Goal: Task Accomplishment & Management: Use online tool/utility

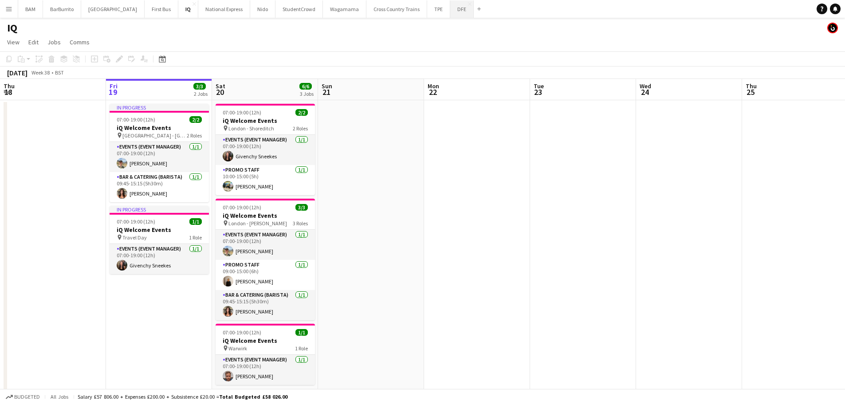
click at [450, 10] on button "DFE Close" at bounding box center [462, 8] width 24 height 17
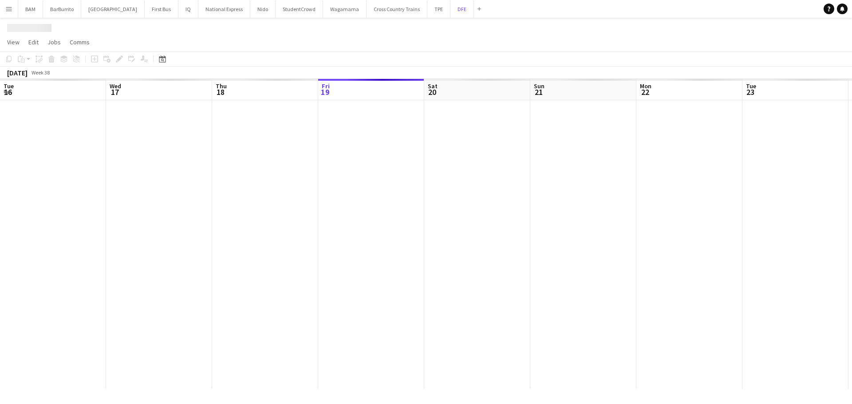
scroll to position [0, 212]
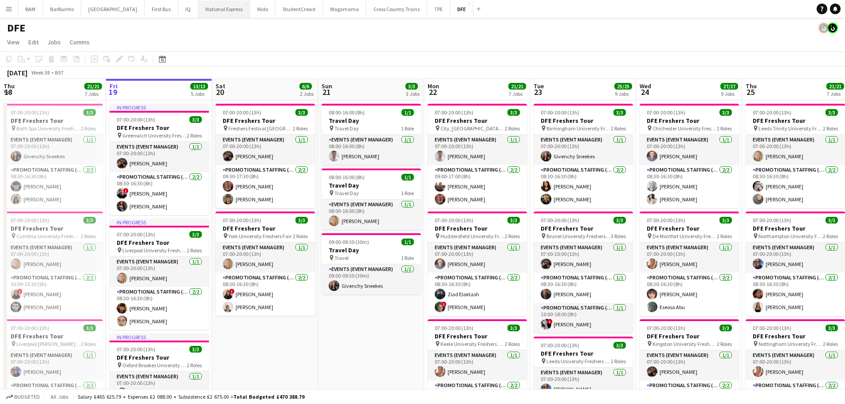
click at [214, 8] on button "National Express Close" at bounding box center [224, 8] width 52 height 17
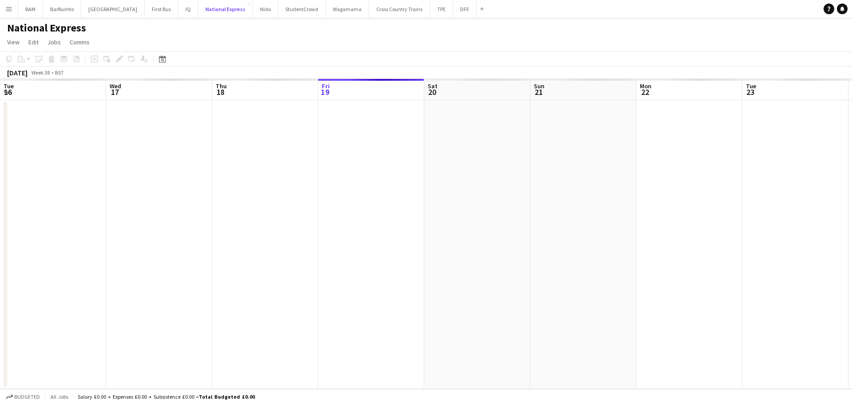
scroll to position [0, 212]
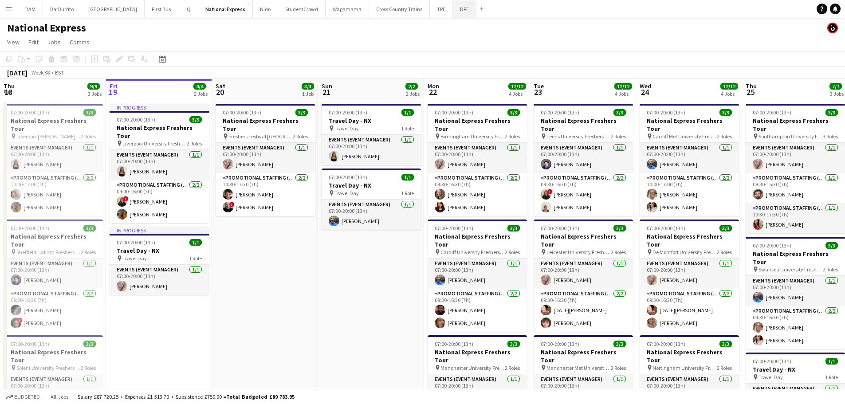
click at [453, 10] on button "DFE Close" at bounding box center [465, 8] width 24 height 17
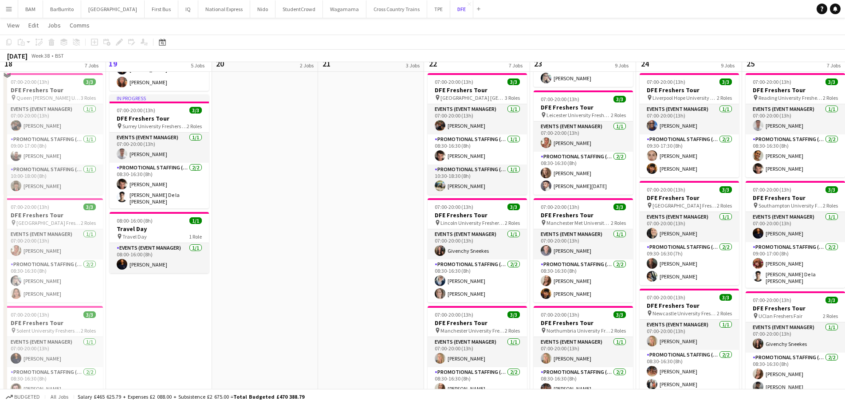
scroll to position [355, 0]
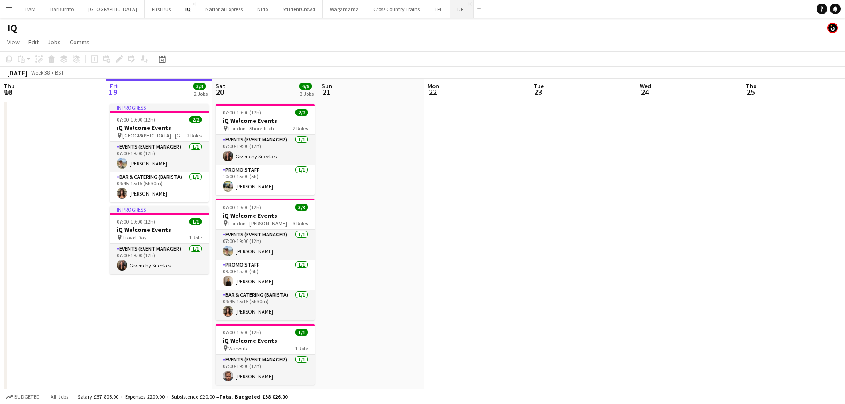
click at [450, 12] on button "DFE Close" at bounding box center [462, 8] width 24 height 17
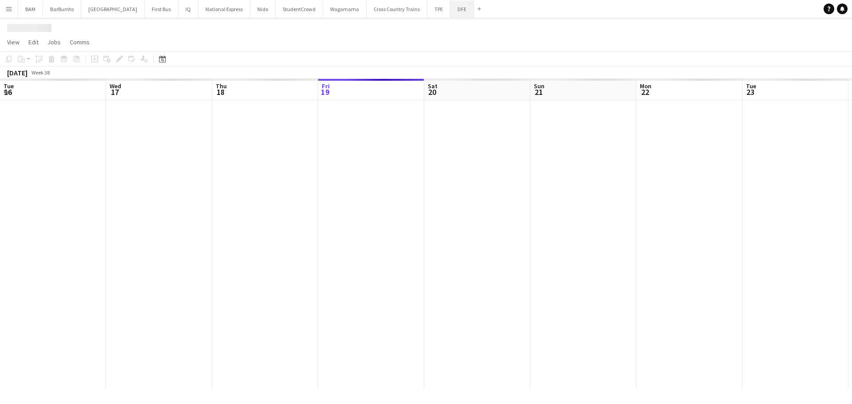
scroll to position [0, 212]
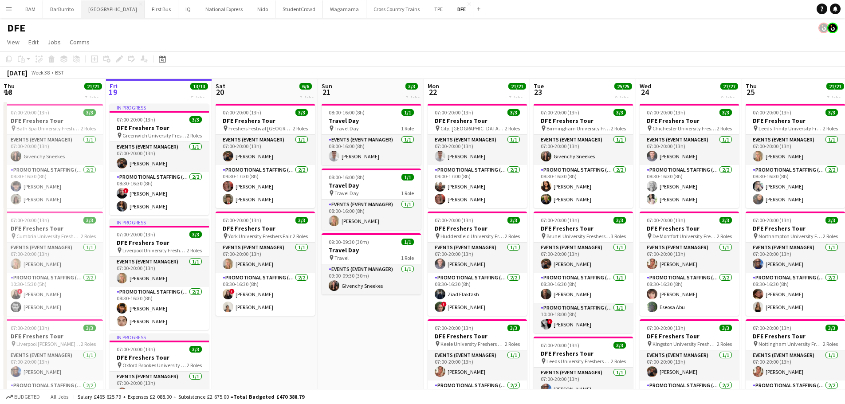
click at [116, 15] on button "Boux Avenue Close" at bounding box center [112, 8] width 63 height 17
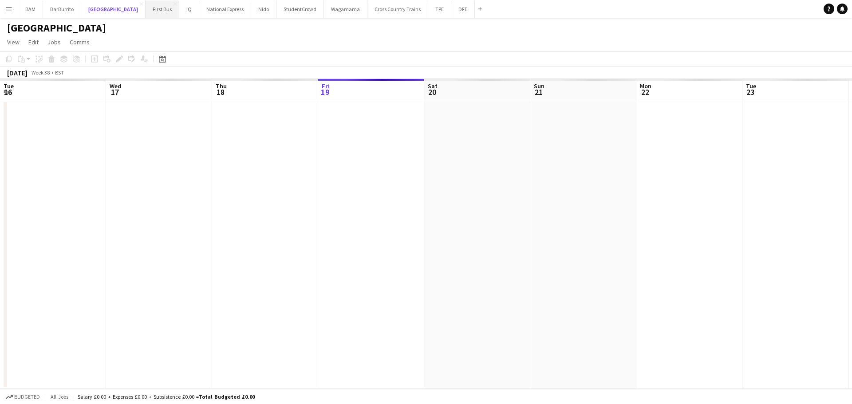
scroll to position [0, 212]
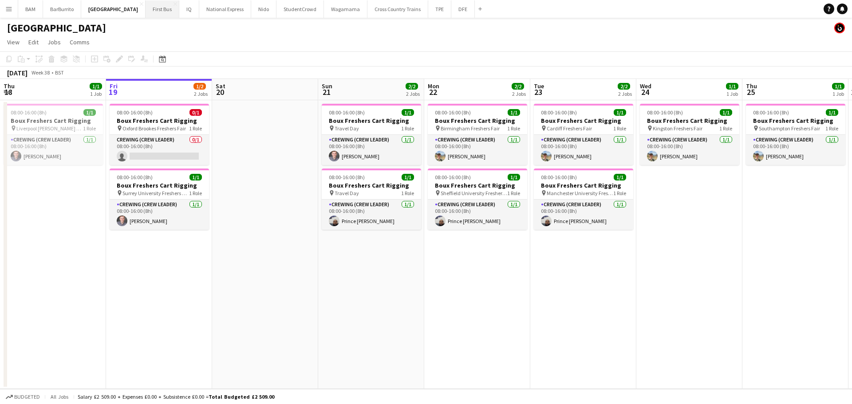
click at [145, 13] on button "First Bus Close" at bounding box center [162, 8] width 34 height 17
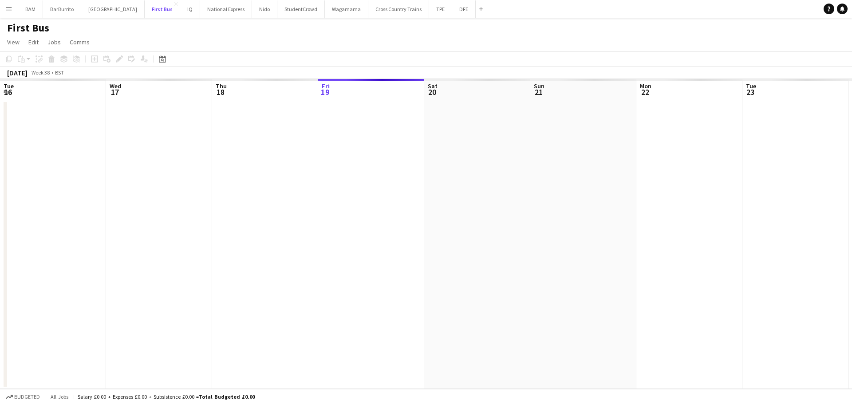
scroll to position [0, 212]
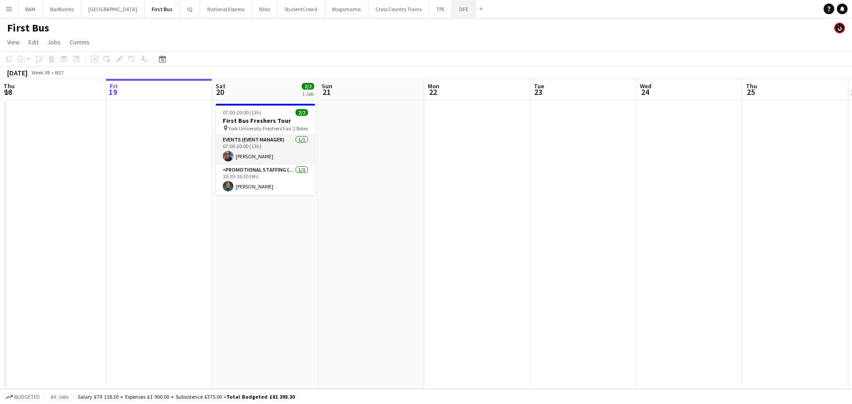
click at [452, 13] on button "DFE Close" at bounding box center [464, 8] width 24 height 17
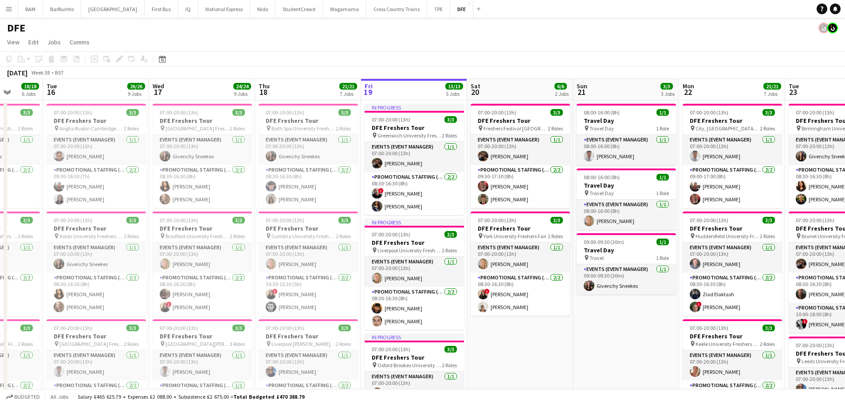
scroll to position [0, 269]
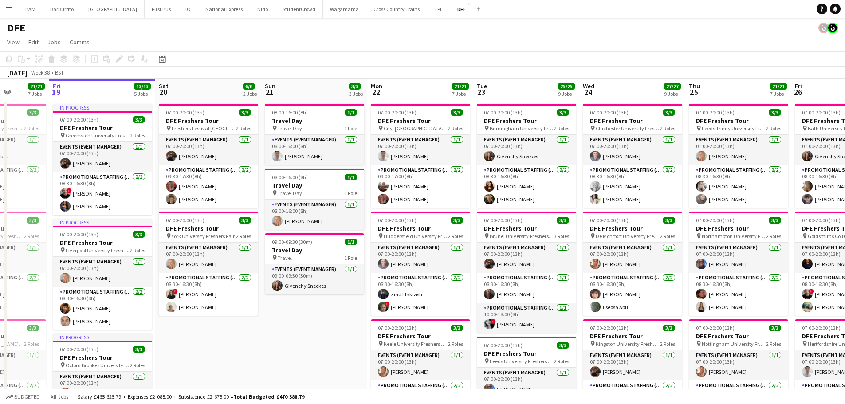
drag, startPoint x: 284, startPoint y: 174, endPoint x: 219, endPoint y: 181, distance: 65.6
click at [226, 305] on app-card-role "Promotional Staffing (Brand Ambassadors) 2/2 08:30-16:30 (8h) ! Ione Smith Than…" at bounding box center [208, 294] width 99 height 43
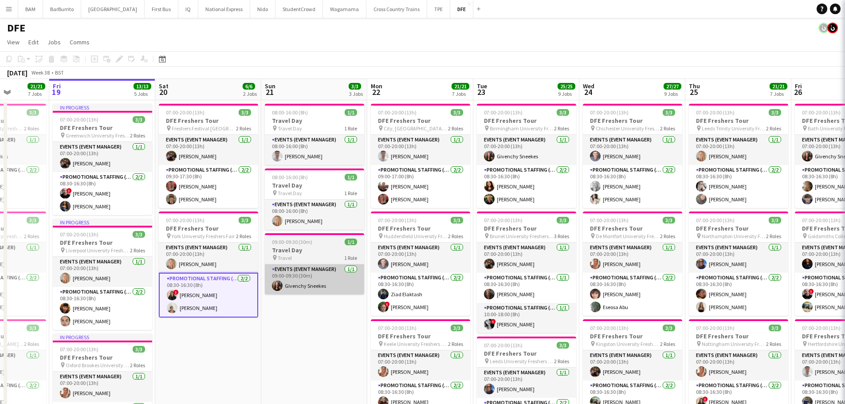
scroll to position [0, 268]
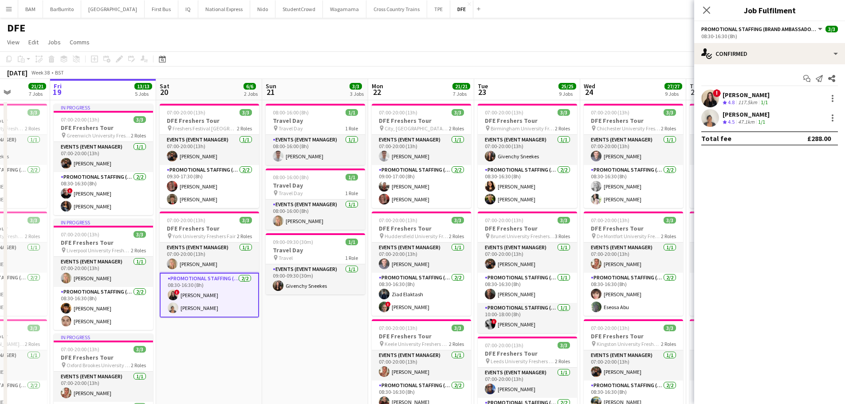
click at [802, 116] on div "Thandeka Mashazi Crew rating 4.5 47.1km 1/1" at bounding box center [769, 118] width 151 height 18
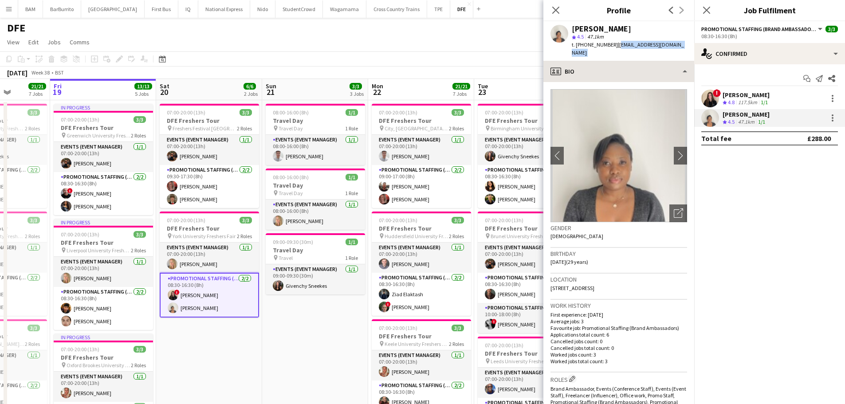
drag, startPoint x: 617, startPoint y: 44, endPoint x: 654, endPoint y: 62, distance: 40.7
click at [654, 62] on app-crew-profile "Close pop-in Profile Previous Next Thandeka Mashazi star 4.5 47.1km t. +4407471…" at bounding box center [618, 202] width 151 height 404
copy app-crew-profile "mashazithandeka88@gmail.com profile"
click at [435, 65] on app-toolbar "Copy Paste Paste Ctrl+V Paste with crew Ctrl+Shift+V Paste linked Job Delete Gr…" at bounding box center [422, 58] width 845 height 15
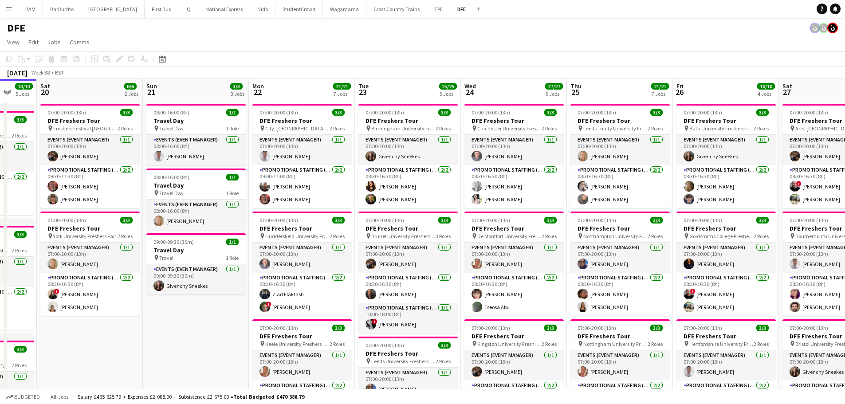
scroll to position [0, 310]
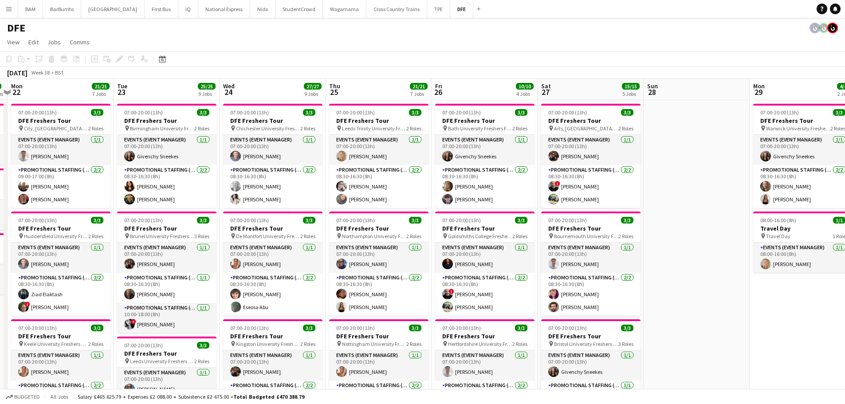
drag, startPoint x: 534, startPoint y: 156, endPoint x: 175, endPoint y: 154, distance: 359.2
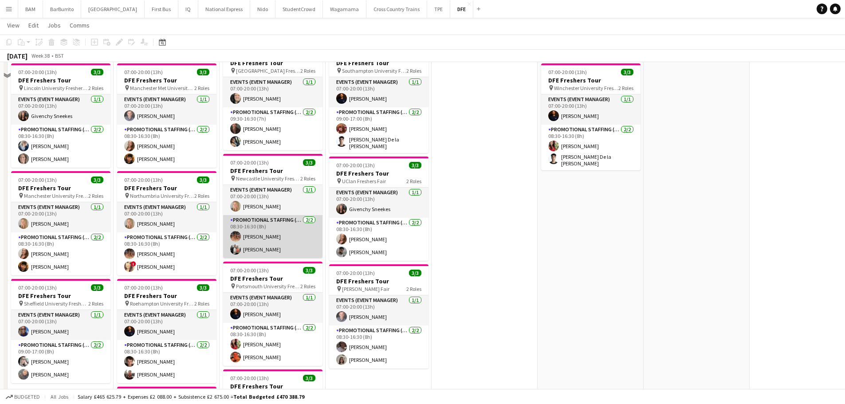
scroll to position [310, 0]
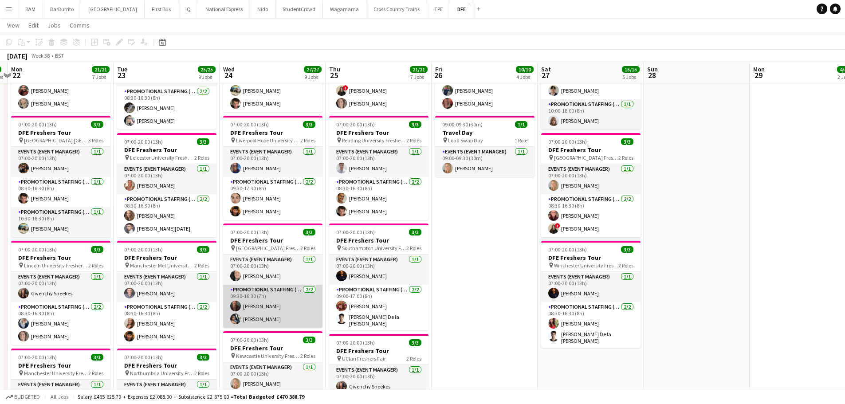
click at [297, 301] on app-card-role "Promotional Staffing (Brand Ambassadors) 2/2 09:30-16:30 (7h) Colin Marshall Da…" at bounding box center [272, 306] width 99 height 43
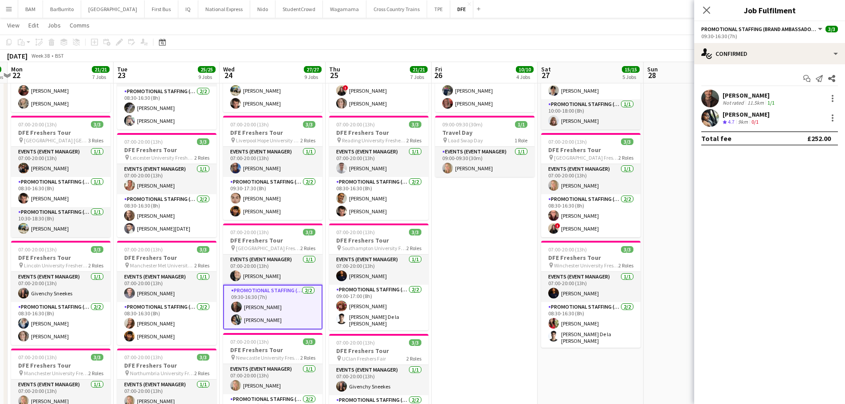
click at [484, 51] on div "September 2025 Week 38 • BST" at bounding box center [422, 56] width 845 height 12
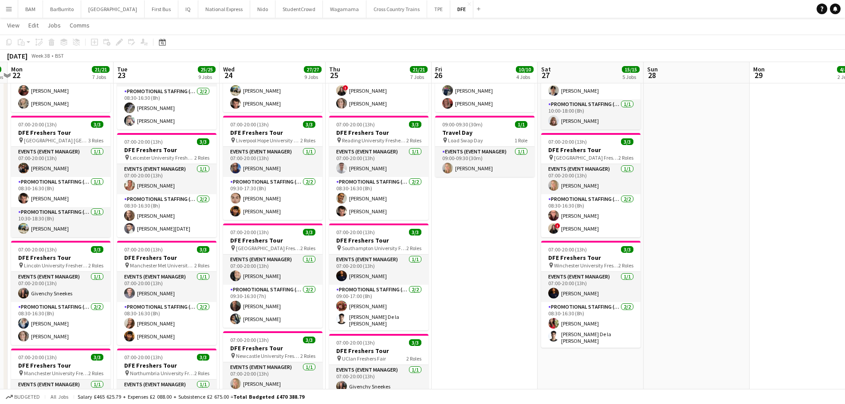
click at [8, 10] on app-icon "Menu" at bounding box center [8, 8] width 7 height 7
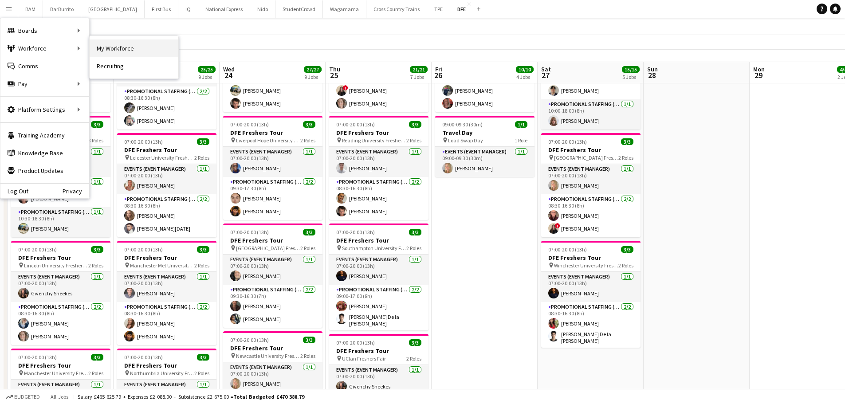
click at [126, 45] on link "My Workforce" at bounding box center [134, 48] width 89 height 18
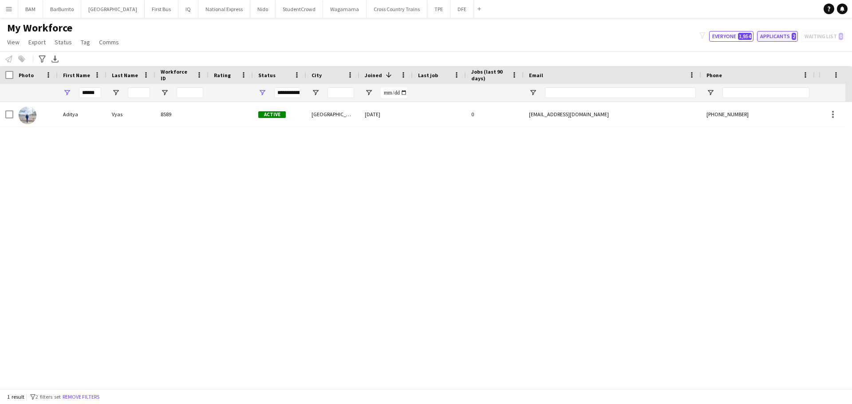
click at [774, 38] on button "Applicants 2" at bounding box center [777, 36] width 41 height 11
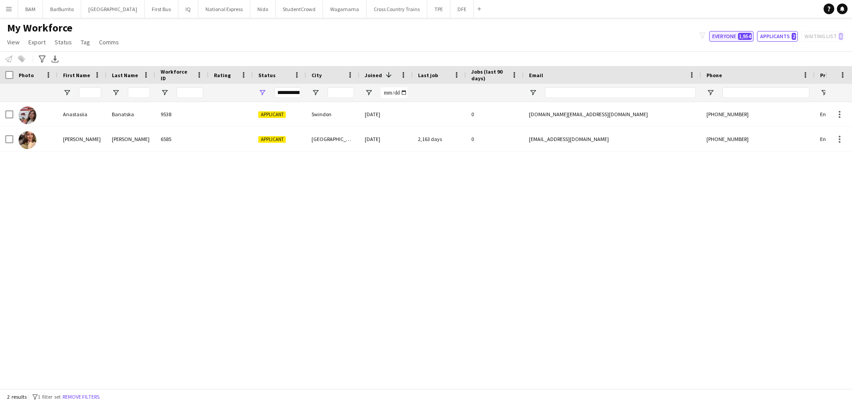
click at [737, 36] on button "Everyone 1,954" at bounding box center [731, 36] width 44 height 11
type input "**********"
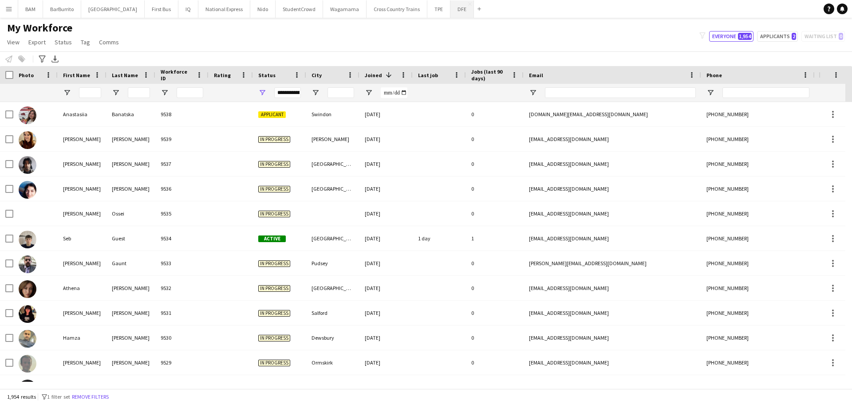
click at [450, 12] on button "DFE Close" at bounding box center [462, 8] width 24 height 17
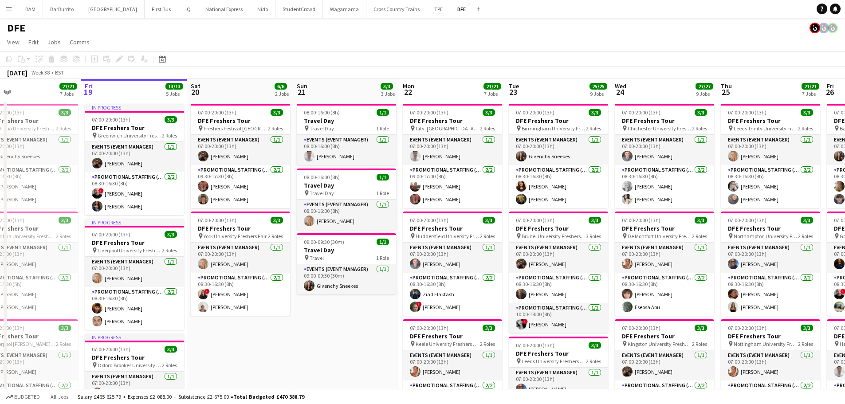
drag, startPoint x: 518, startPoint y: 82, endPoint x: 440, endPoint y: 69, distance: 79.3
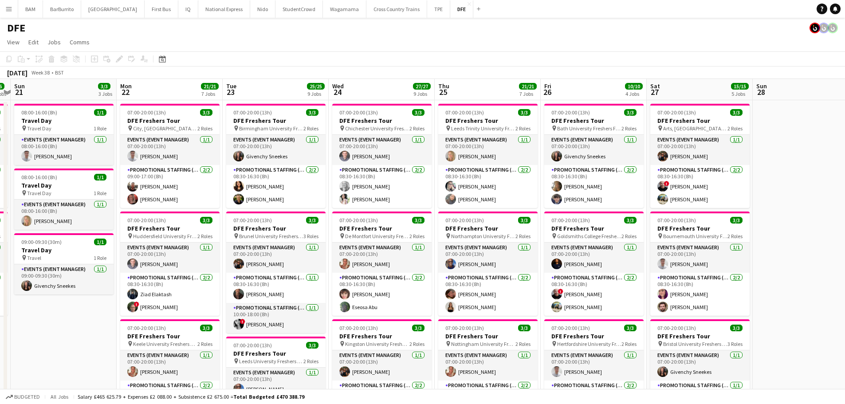
drag, startPoint x: 505, startPoint y: 191, endPoint x: 318, endPoint y: 184, distance: 187.3
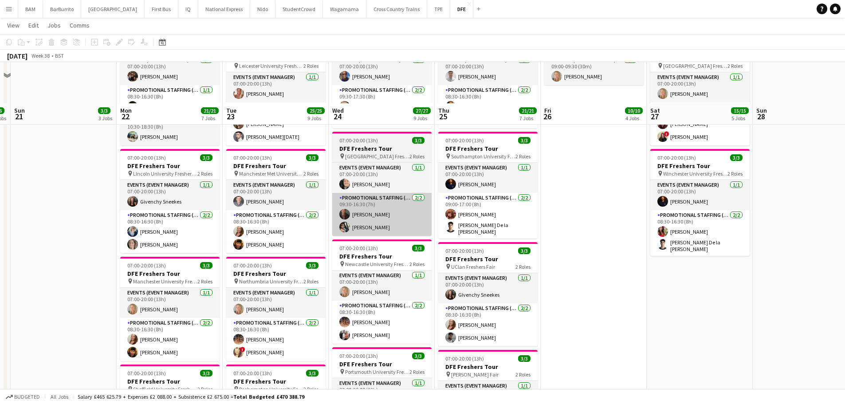
scroll to position [443, 0]
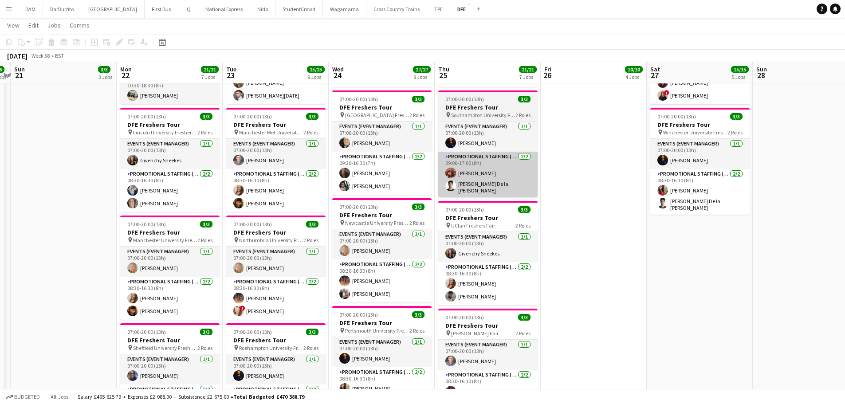
click at [381, 176] on app-card-role "Promotional Staffing (Brand Ambassadors) 2/2 09:30-16:30 (7h) Colin Marshall Da…" at bounding box center [381, 173] width 99 height 43
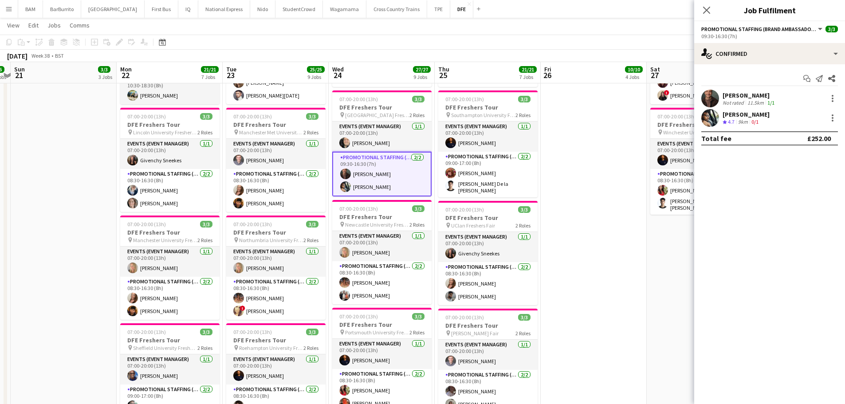
drag, startPoint x: 768, startPoint y: 101, endPoint x: 767, endPoint y: 94, distance: 6.7
click at [769, 101] on app-skills-label "1/1" at bounding box center [770, 102] width 7 height 7
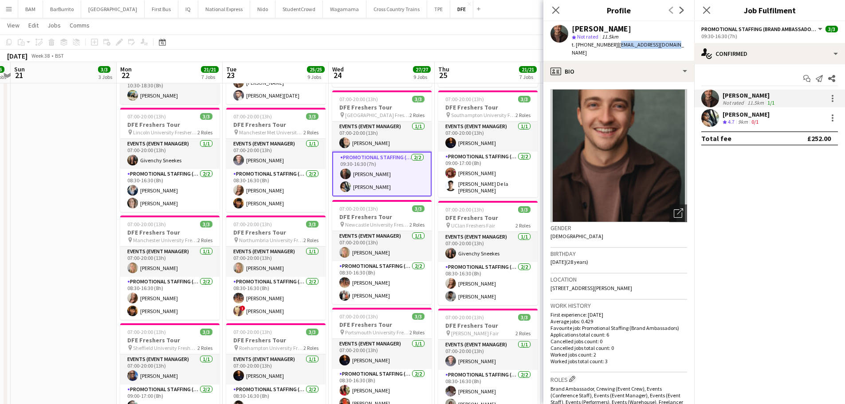
drag, startPoint x: 614, startPoint y: 45, endPoint x: 670, endPoint y: 46, distance: 56.3
click at [670, 46] on div "Colin Marshall star Not rated 11.5km t. +447951544517 | colindmarshall@me.com" at bounding box center [618, 40] width 151 height 39
copy span "colindmarshall@me.com"
click at [742, 127] on div "Danel Udennis Crew rating 4.7 9km 0/1" at bounding box center [769, 118] width 151 height 18
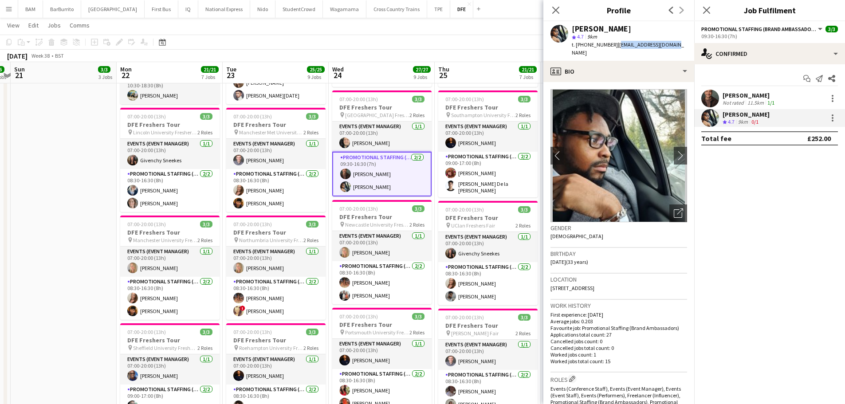
drag, startPoint x: 613, startPoint y: 43, endPoint x: 675, endPoint y: 48, distance: 61.4
click at [675, 48] on div "Danel Udennis star 4.7 9km t. +447957233068 | d_udennis@hotmail.com" at bounding box center [618, 40] width 151 height 39
copy span "d_udennis@hotmail.com"
click at [559, 13] on icon "Close pop-in" at bounding box center [555, 10] width 8 height 8
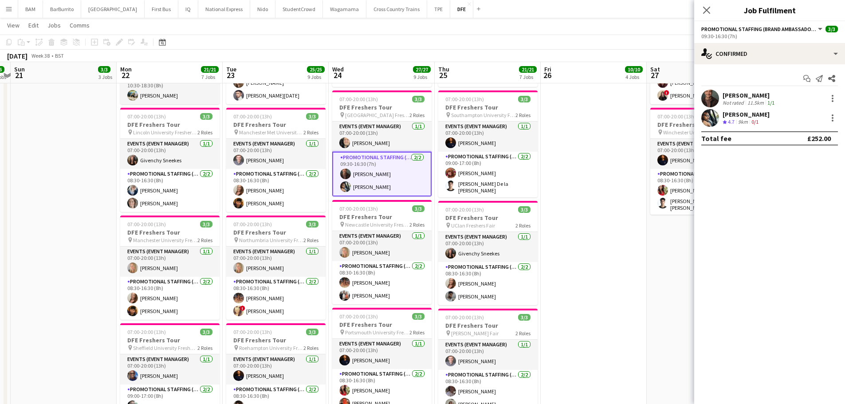
click at [577, 36] on app-toolbar "Copy Paste Paste Ctrl+V Paste with crew Ctrl+Shift+V Paste linked Job Delete Gr…" at bounding box center [422, 42] width 845 height 15
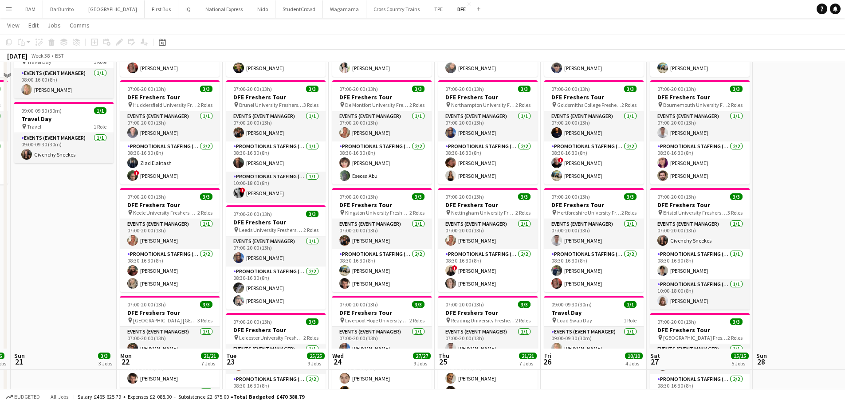
scroll to position [90, 0]
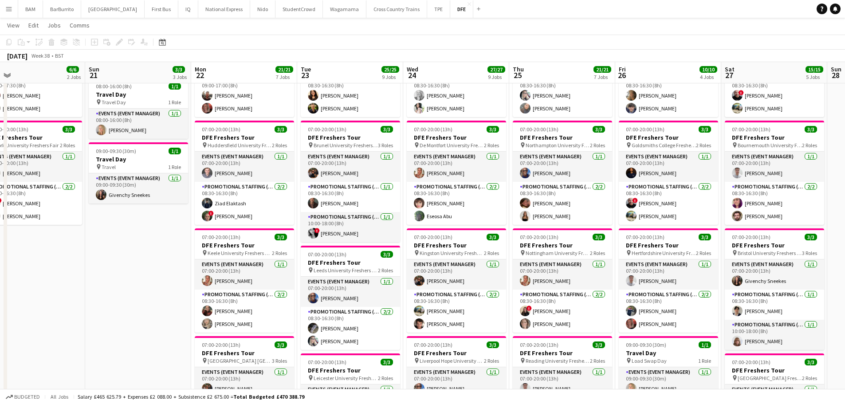
drag, startPoint x: 254, startPoint y: 192, endPoint x: 329, endPoint y: 195, distance: 74.6
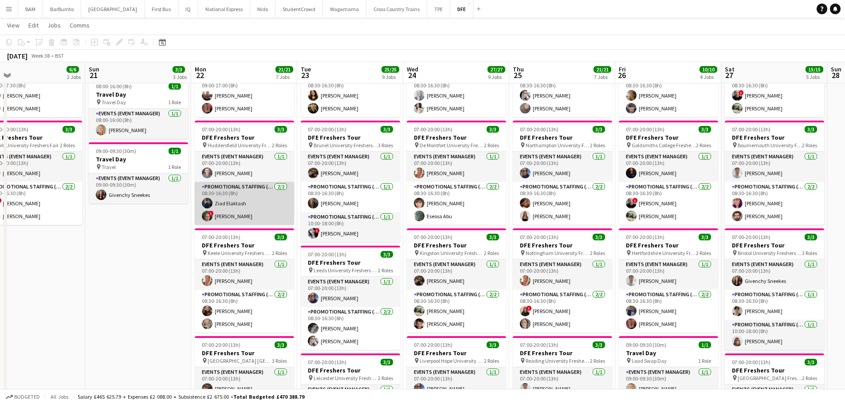
drag, startPoint x: 240, startPoint y: 200, endPoint x: 253, endPoint y: 205, distance: 13.9
click at [241, 200] on app-card-role "Promotional Staffing (Brand Ambassadors) 2/2 08:30-16:30 (8h) Ziad Elaktash ! N…" at bounding box center [244, 203] width 99 height 43
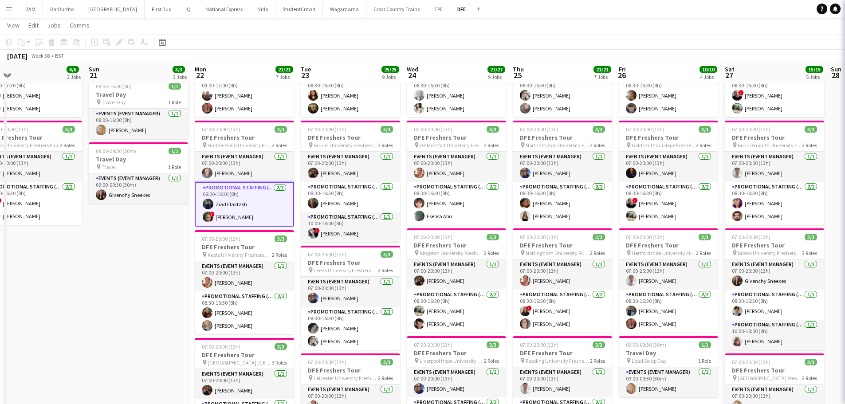
scroll to position [0, 232]
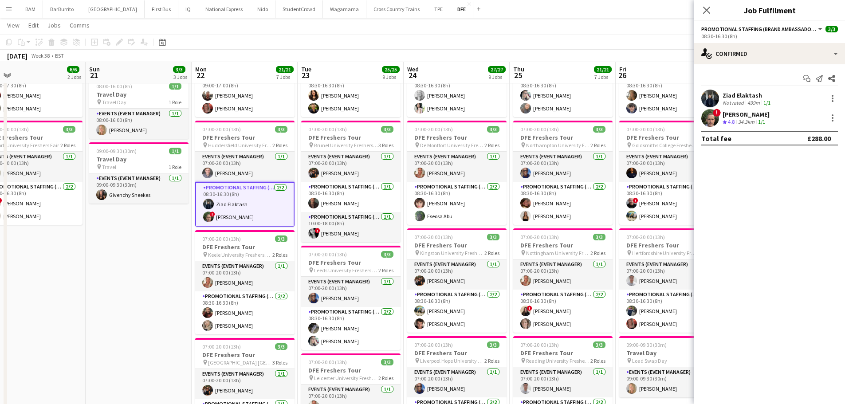
click at [754, 115] on div "[PERSON_NAME]" at bounding box center [745, 114] width 47 height 8
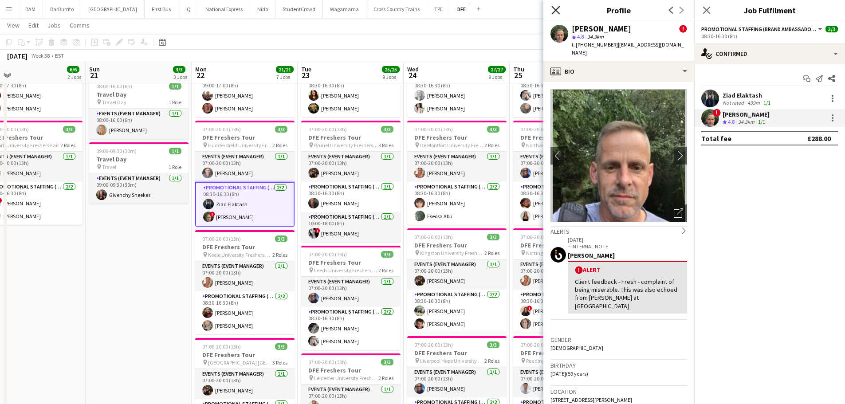
click at [553, 8] on icon at bounding box center [555, 10] width 8 height 8
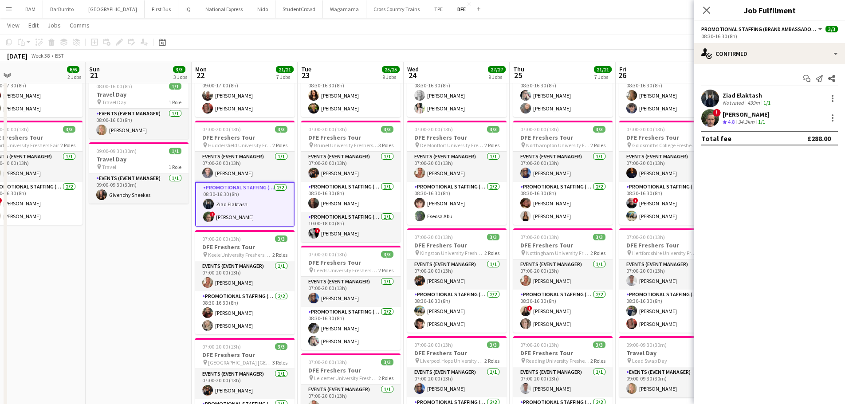
click at [542, 17] on app-navbar "Menu Boards Boards Boards All jobs Status Workforce Workforce My Workforce Recr…" at bounding box center [422, 9] width 845 height 18
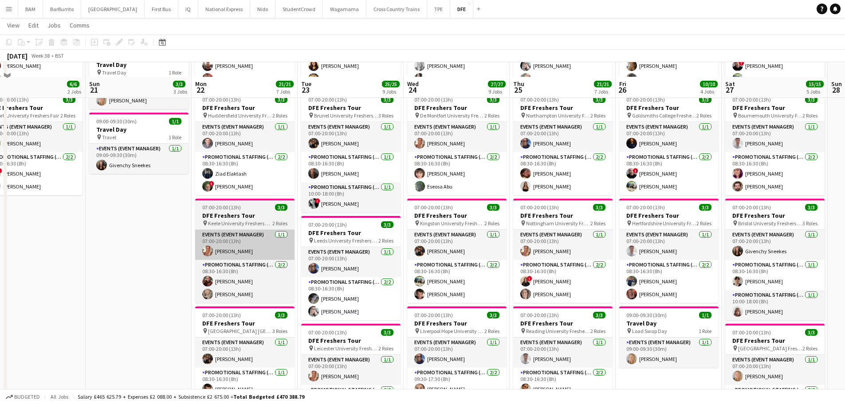
scroll to position [134, 0]
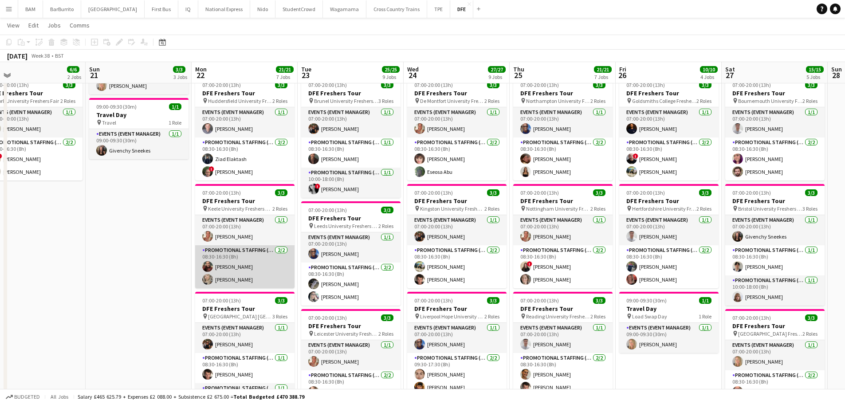
click at [267, 260] on app-card-role "Promotional Staffing (Brand Ambassadors) 2/2 08:30-16:30 (8h) Hannah Norris Lau…" at bounding box center [244, 266] width 99 height 43
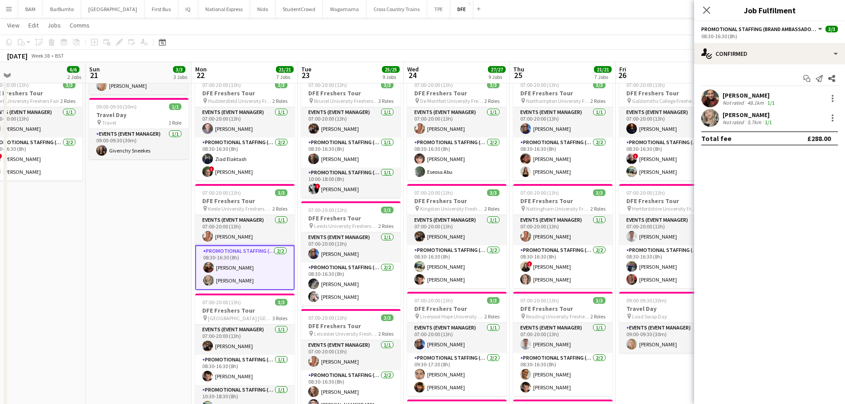
click at [802, 120] on div "Lauren Davis Not rated 5.7km 1/1" at bounding box center [769, 118] width 151 height 18
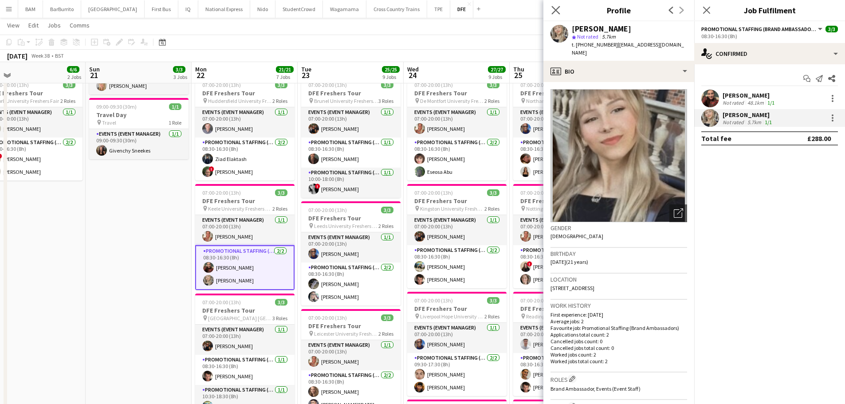
click at [555, 5] on app-icon "Close pop-in" at bounding box center [555, 10] width 13 height 13
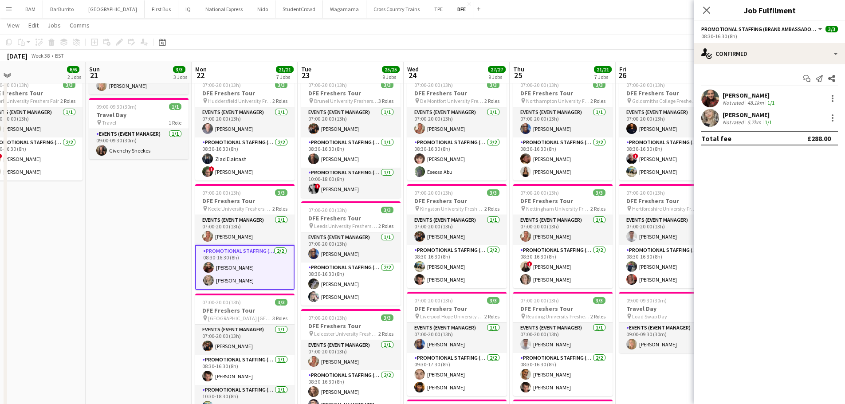
click at [368, 42] on app-toolbar "Copy Paste Paste Ctrl+V Paste with crew Ctrl+Shift+V Paste linked Job Delete Gr…" at bounding box center [422, 42] width 845 height 15
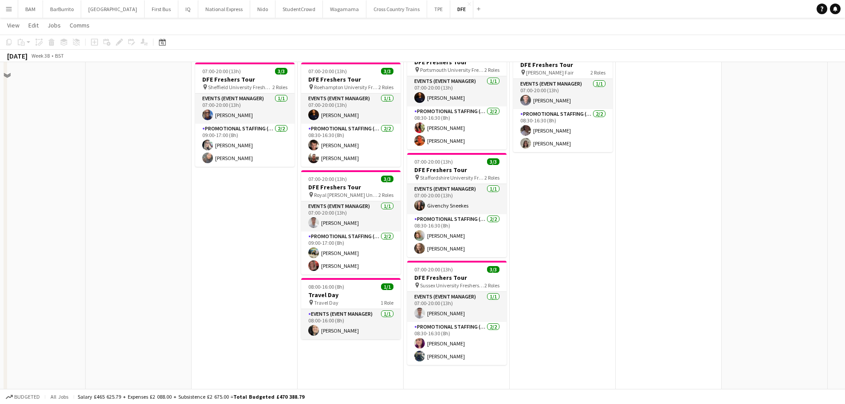
scroll to position [710, 0]
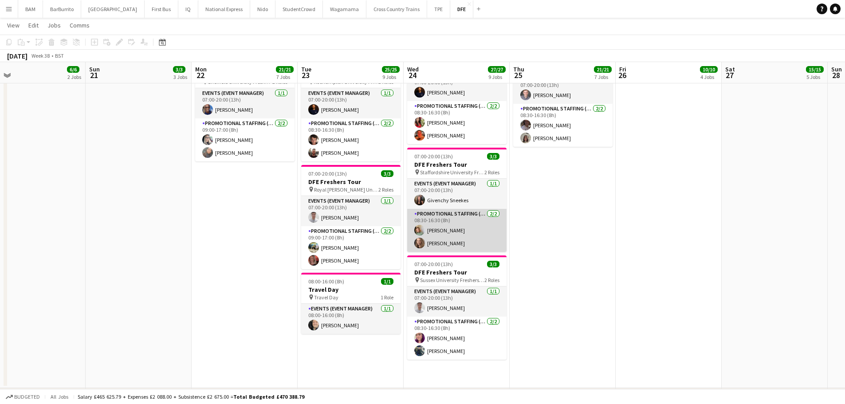
click at [466, 234] on app-card-role "Promotional Staffing (Brand Ambassadors) 2/2 08:30-16:30 (8h) Kelly Vines Cryst…" at bounding box center [456, 230] width 99 height 43
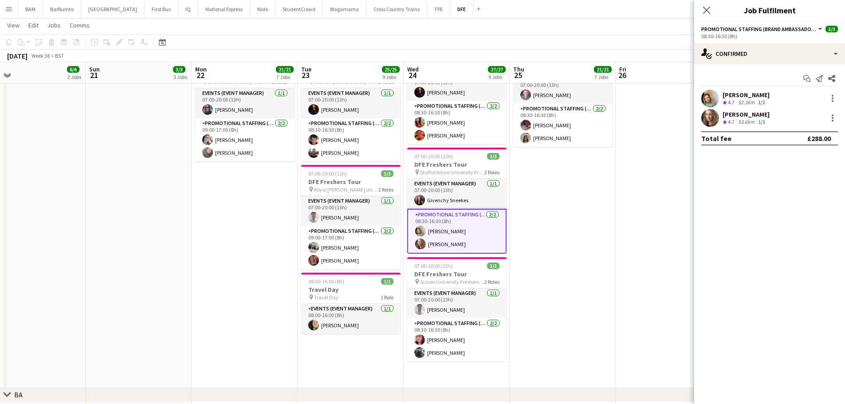
click at [734, 105] on span "4.7" at bounding box center [731, 102] width 7 height 7
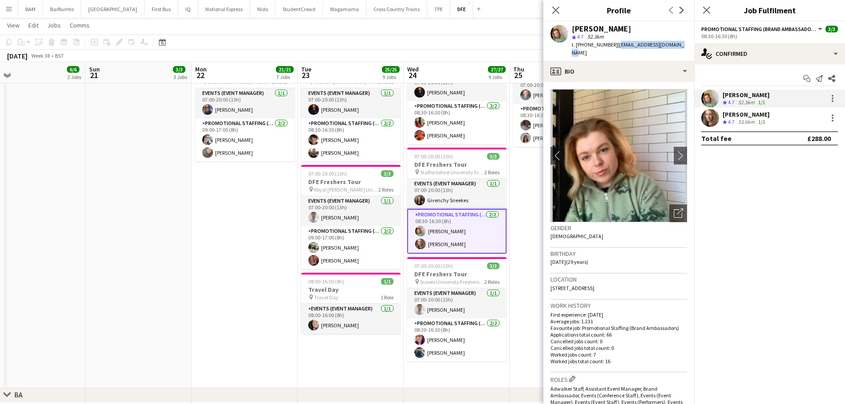
drag, startPoint x: 614, startPoint y: 44, endPoint x: 690, endPoint y: 46, distance: 75.9
click at [690, 46] on app-profile-header "Kelly Vines star 4.7 52.3km t. +447954384220 | kellyvines@hotmail.co.uk" at bounding box center [618, 40] width 151 height 39
copy span "kellyvines@hotmail.co.uk"
click at [726, 122] on polygon at bounding box center [724, 122] width 4 height 4
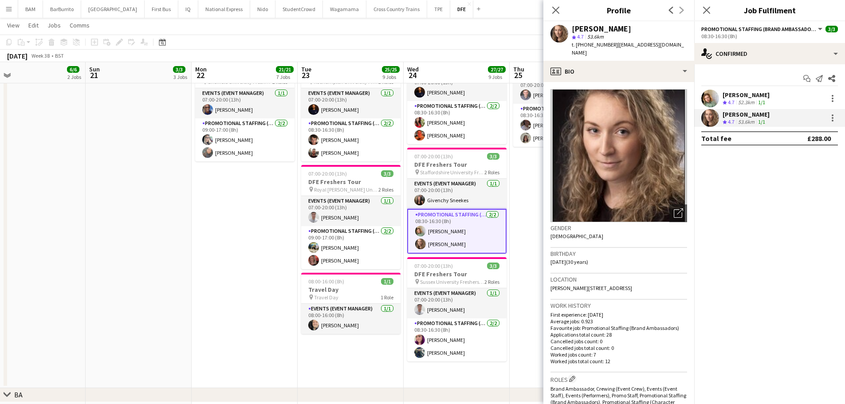
drag, startPoint x: 612, startPoint y: 44, endPoint x: 693, endPoint y: 44, distance: 80.3
click at [693, 44] on app-profile-header "Crystal Parkes star 4.7 53.6km t. +447701342865 | crystal_h.parkes@hotmail.co.uk" at bounding box center [618, 40] width 151 height 39
copy span "crystal_h.parkes@hotmail.co.uk"
click at [744, 94] on div "[PERSON_NAME]" at bounding box center [745, 95] width 47 height 8
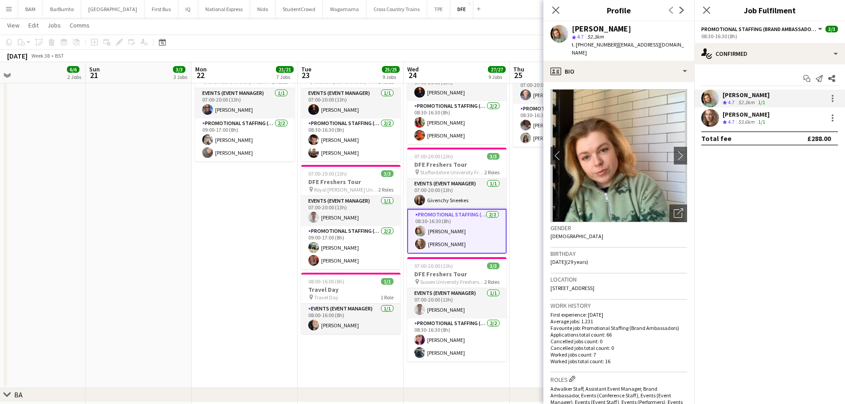
click at [736, 115] on div "[PERSON_NAME]" at bounding box center [745, 114] width 47 height 8
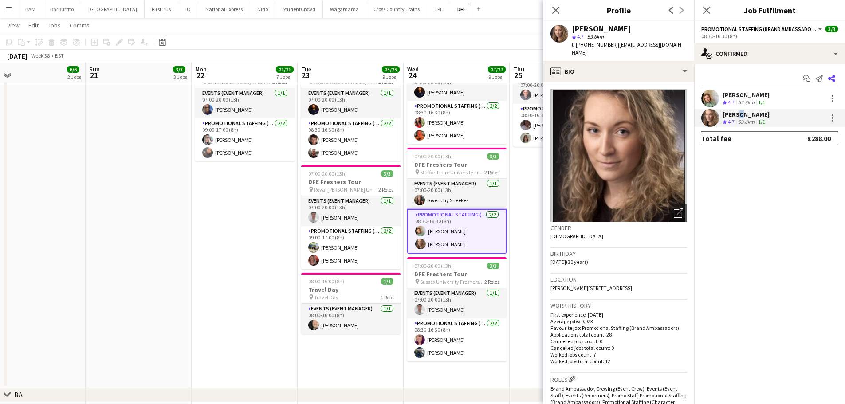
drag, startPoint x: 614, startPoint y: 44, endPoint x: 829, endPoint y: 79, distance: 217.9
click at [685, 46] on div "Crystal Parkes star 4.7 53.6km t. +447701342865 | crystal_h.parkes@hotmail.co.uk" at bounding box center [618, 40] width 151 height 39
copy span "crystal_h.parkes@hotmail.co.uk"
click at [557, 8] on icon "Close pop-in" at bounding box center [555, 10] width 8 height 8
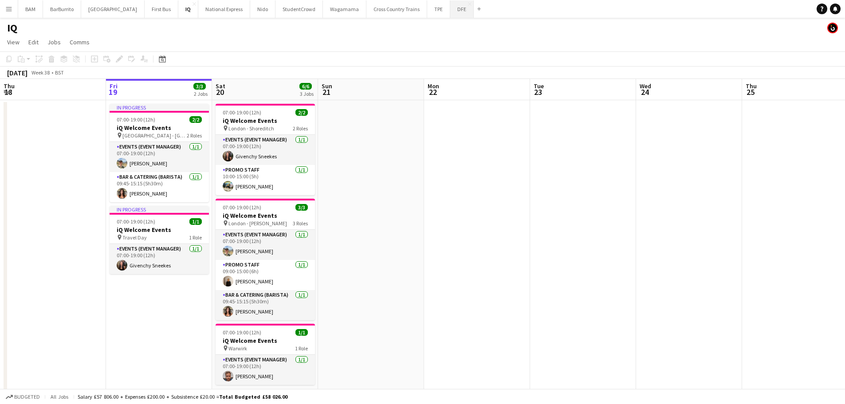
click at [450, 11] on button "DFE Close" at bounding box center [462, 8] width 24 height 17
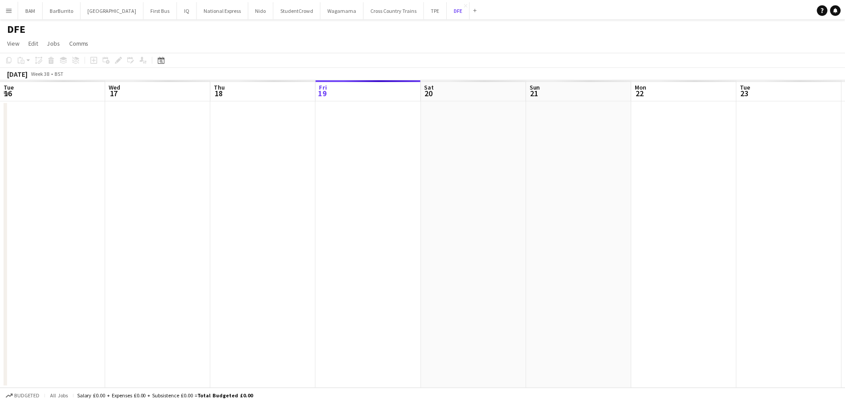
scroll to position [0, 212]
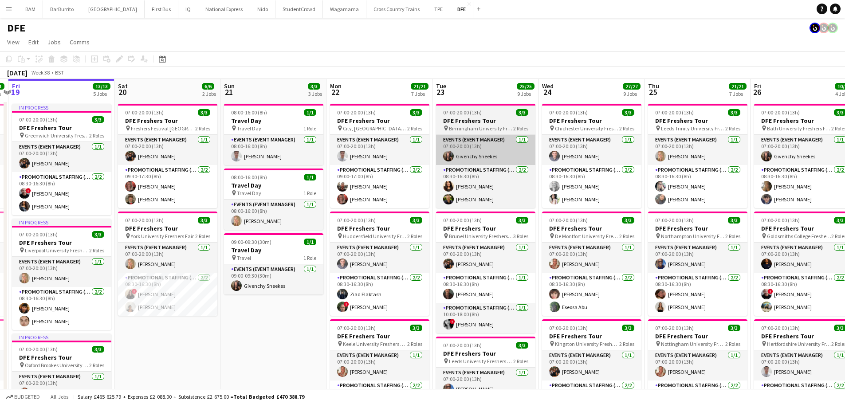
drag, startPoint x: 570, startPoint y: 160, endPoint x: 476, endPoint y: 155, distance: 94.1
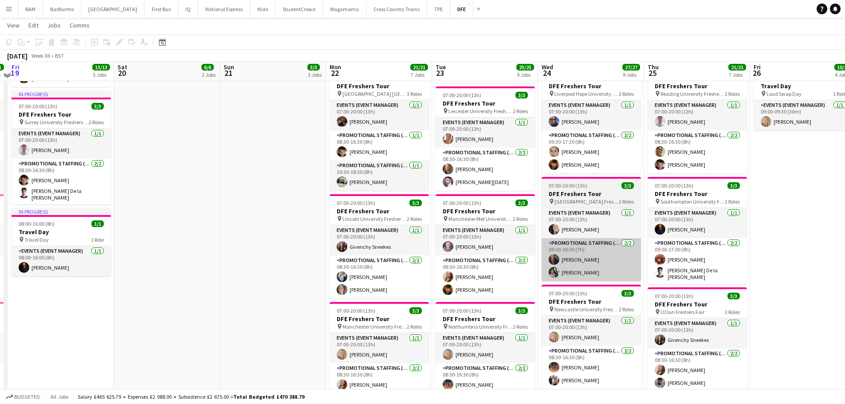
scroll to position [355, 0]
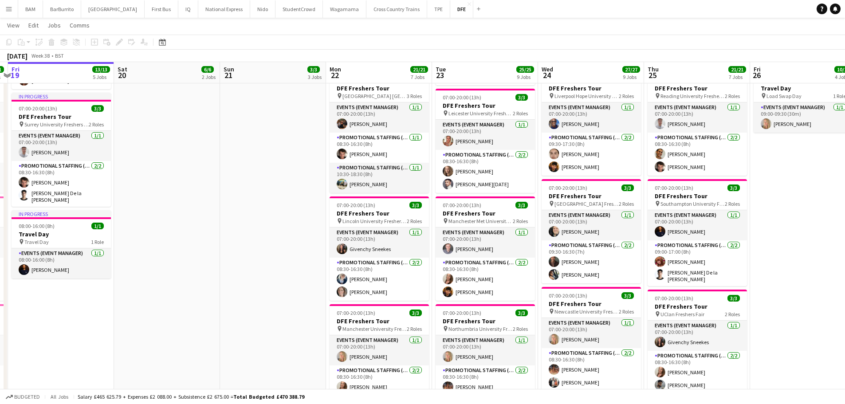
click at [606, 235] on app-card-role "Events (Event Manager) [DATE] 07:00-20:00 (13h) [PERSON_NAME]" at bounding box center [591, 225] width 99 height 30
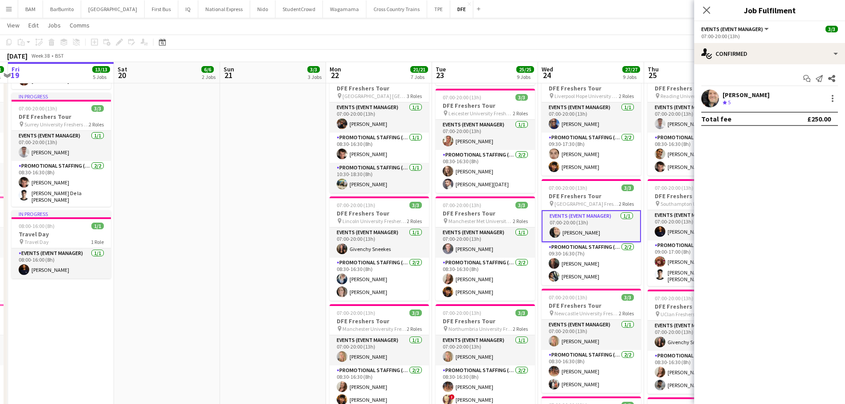
scroll to position [0, 310]
click at [757, 105] on div "[PERSON_NAME] Crew rating 5 141.7km" at bounding box center [769, 99] width 151 height 18
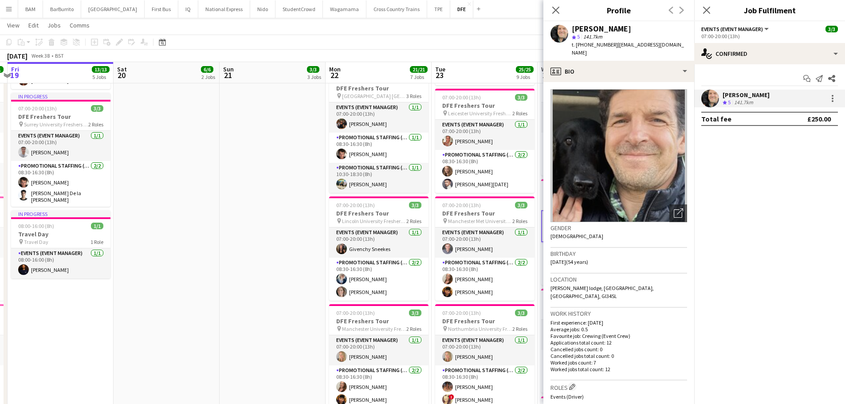
drag, startPoint x: 585, startPoint y: 44, endPoint x: 612, endPoint y: 45, distance: 27.5
click at [612, 45] on span "t. [PHONE_NUMBER]" at bounding box center [595, 44] width 46 height 7
copy span "07977075415"
